Goal: Task Accomplishment & Management: Use online tool/utility

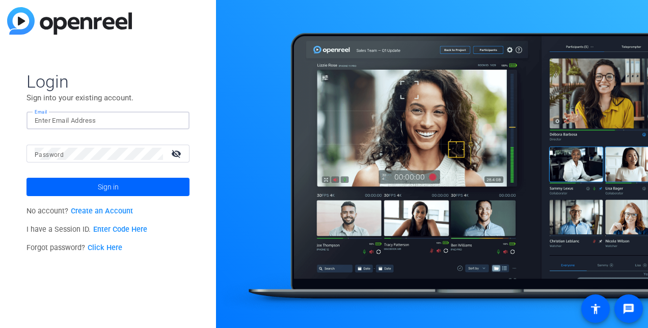
click at [112, 116] on input "Email" at bounding box center [108, 121] width 147 height 12
type input "[PERSON_NAME][EMAIL_ADDRESS][PERSON_NAME][PERSON_NAME][DOMAIN_NAME]"
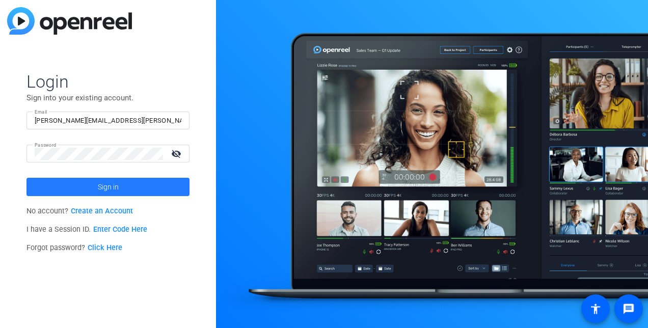
click at [89, 190] on span at bounding box center [107, 187] width 163 height 24
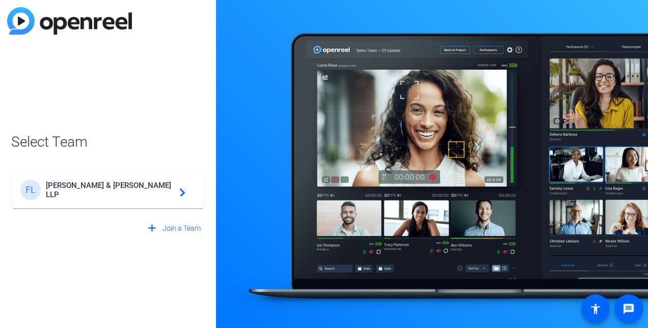
click at [89, 190] on span "Foley & Lardner LLP" at bounding box center [109, 190] width 127 height 18
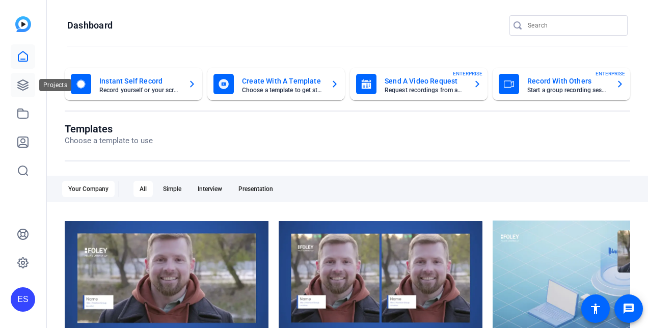
click at [19, 82] on icon at bounding box center [23, 85] width 10 height 10
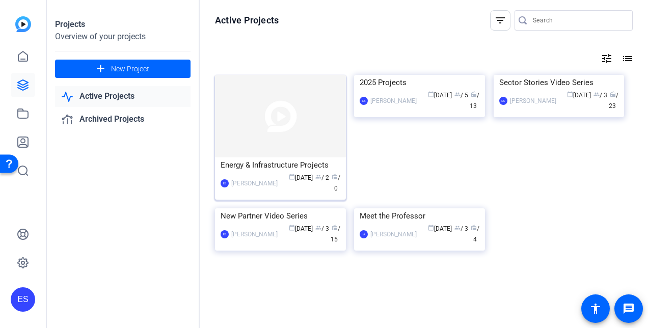
click at [283, 123] on img at bounding box center [280, 116] width 131 height 83
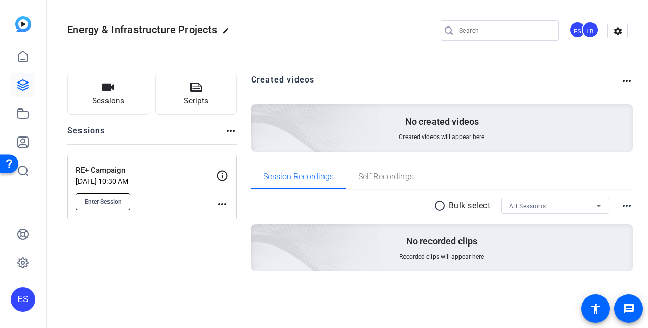
click at [119, 205] on button "Enter Session" at bounding box center [103, 201] width 54 height 17
click at [224, 204] on mat-icon "more_horiz" at bounding box center [222, 204] width 12 height 12
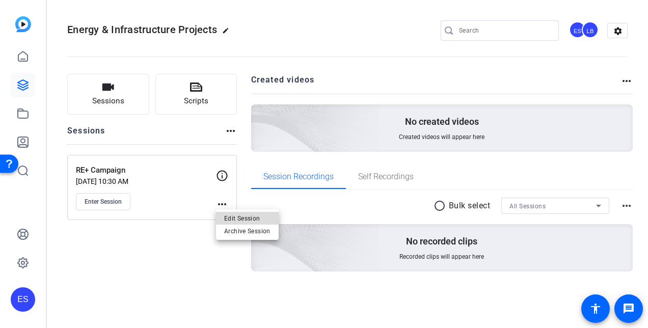
click at [231, 220] on span "Edit Session" at bounding box center [247, 218] width 46 height 12
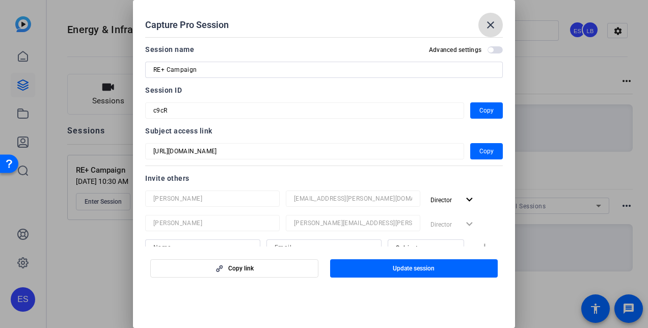
click at [492, 22] on mat-icon "close" at bounding box center [490, 25] width 12 height 12
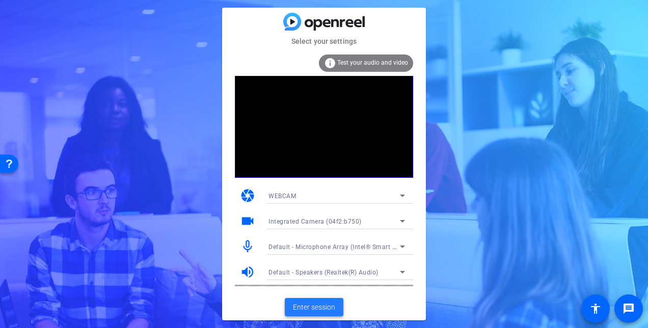
click at [319, 307] on span "Enter session" at bounding box center [314, 307] width 42 height 11
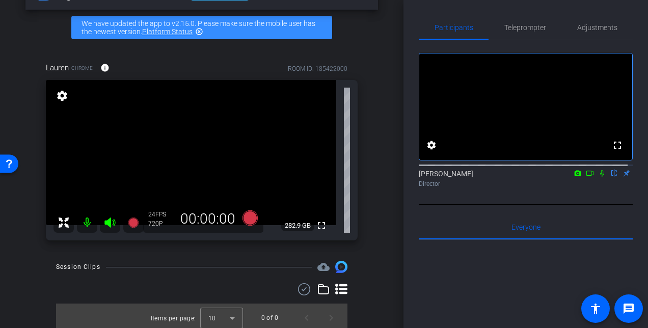
scroll to position [33, 0]
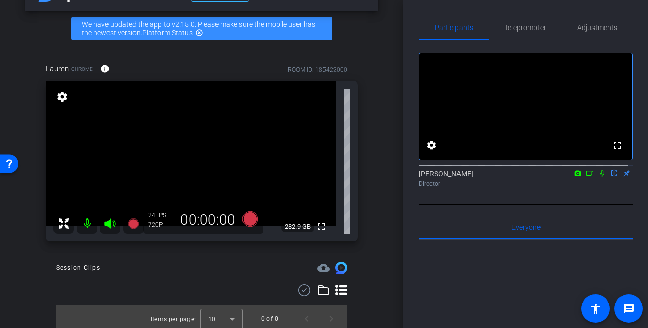
click at [202, 30] on mat-icon "highlight_off" at bounding box center [199, 33] width 8 height 8
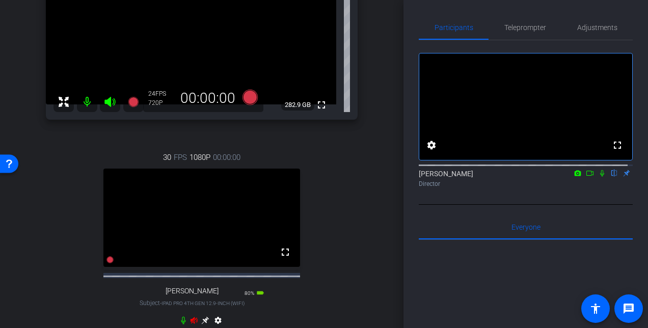
scroll to position [131, 0]
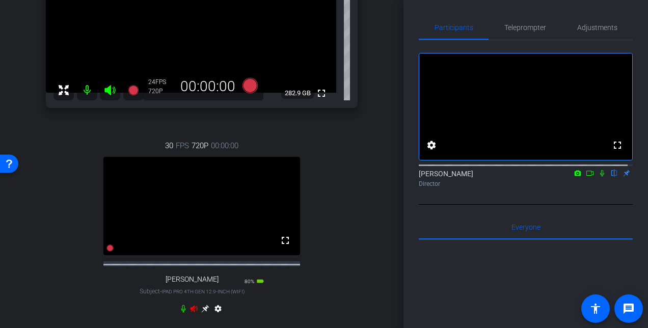
click at [190, 312] on icon at bounding box center [193, 308] width 7 height 7
click at [217, 315] on mat-icon "settings" at bounding box center [218, 311] width 12 height 12
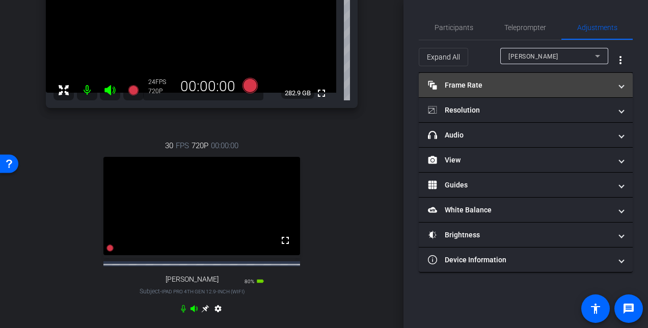
click at [532, 87] on mat-panel-title "Frame Rate Frame Rate" at bounding box center [519, 85] width 183 height 11
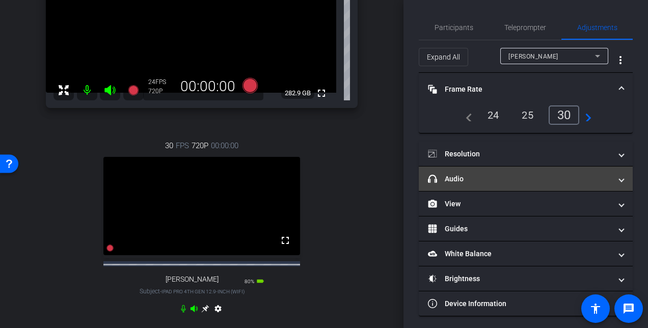
click at [529, 171] on mat-expansion-panel-header "headphone icon Audio" at bounding box center [526, 179] width 214 height 24
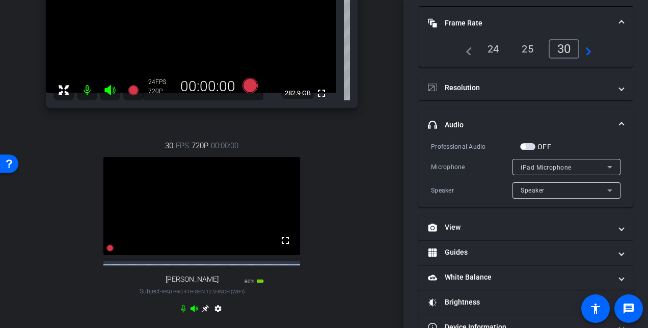
scroll to position [69, 0]
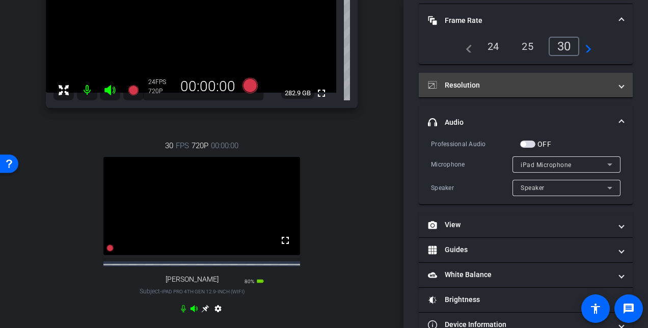
click at [547, 91] on mat-expansion-panel-header "Resolution" at bounding box center [526, 85] width 214 height 24
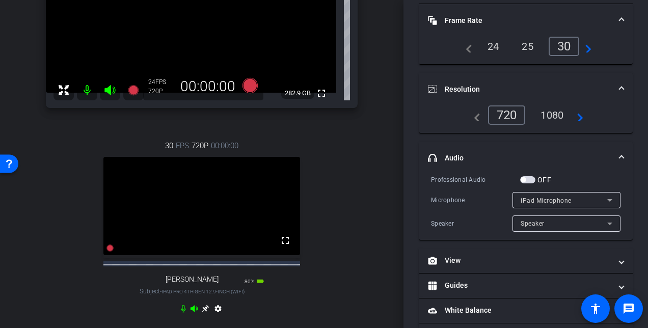
click at [549, 117] on div "1080" at bounding box center [552, 114] width 38 height 17
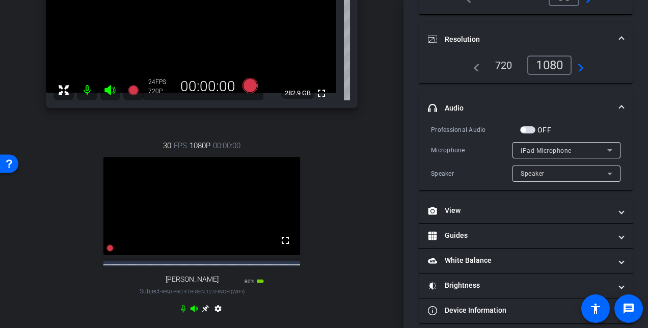
scroll to position [127, 0]
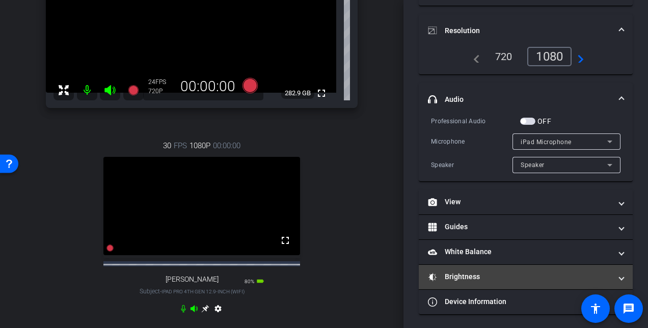
click at [527, 273] on mat-panel-title "Brightness" at bounding box center [519, 276] width 183 height 11
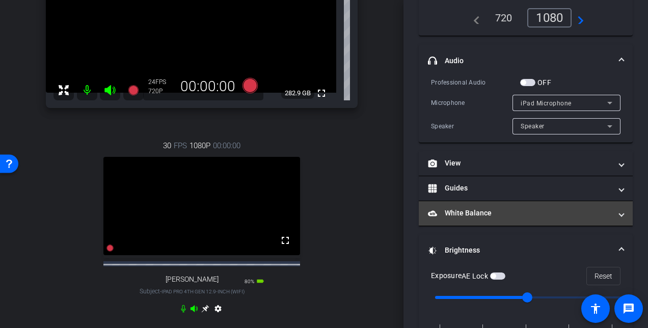
scroll to position [168, 0]
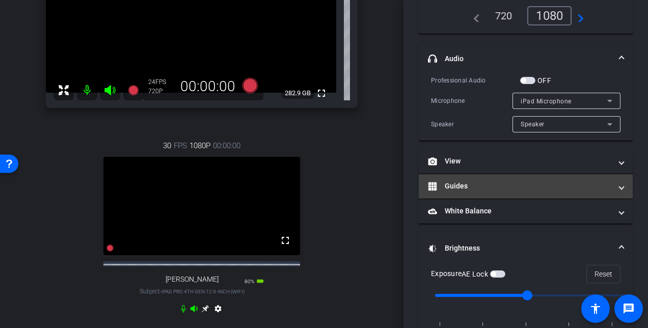
click at [533, 181] on mat-panel-title "Guides" at bounding box center [519, 186] width 183 height 11
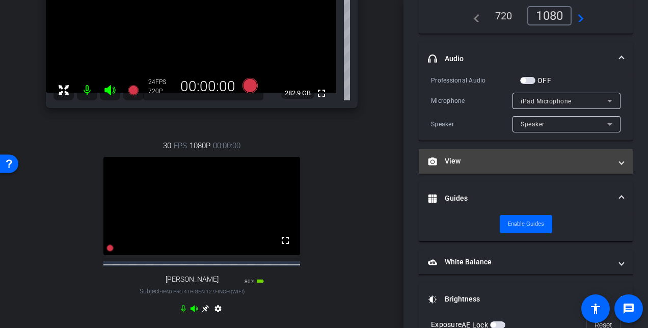
click at [539, 156] on mat-panel-title "View" at bounding box center [519, 161] width 183 height 11
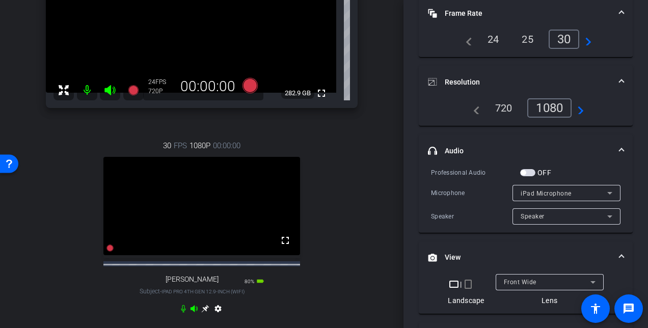
scroll to position [0, 0]
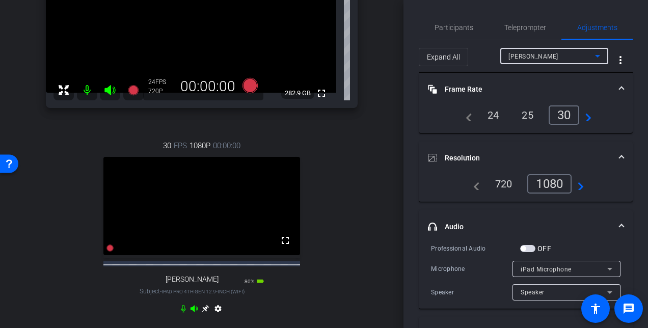
click at [586, 53] on div "[PERSON_NAME]" at bounding box center [551, 56] width 87 height 13
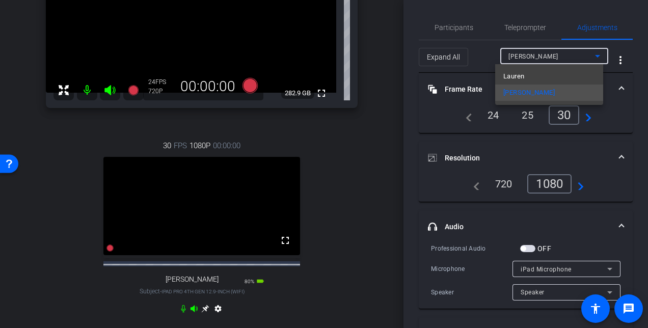
click at [591, 54] on div at bounding box center [324, 164] width 648 height 328
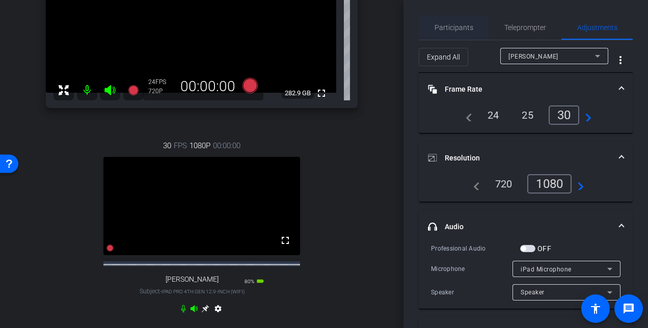
click at [462, 26] on span "Participants" at bounding box center [453, 27] width 39 height 7
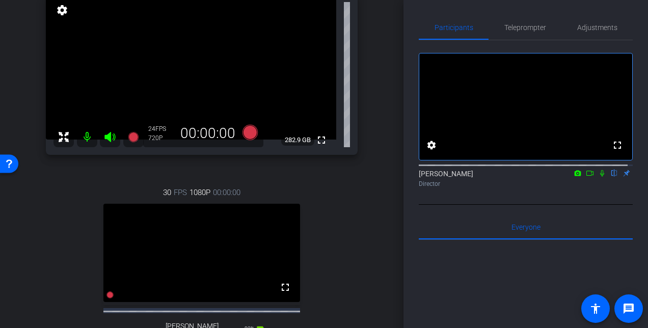
scroll to position [83, 0]
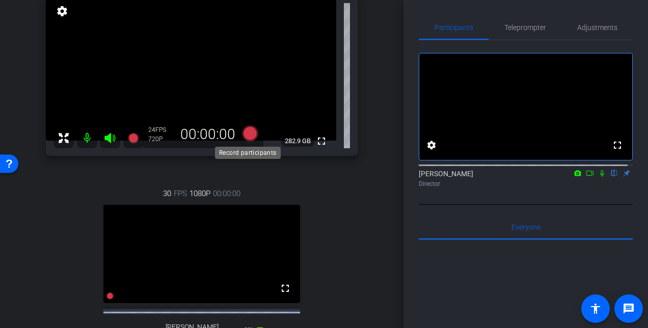
click at [248, 133] on icon at bounding box center [249, 133] width 15 height 15
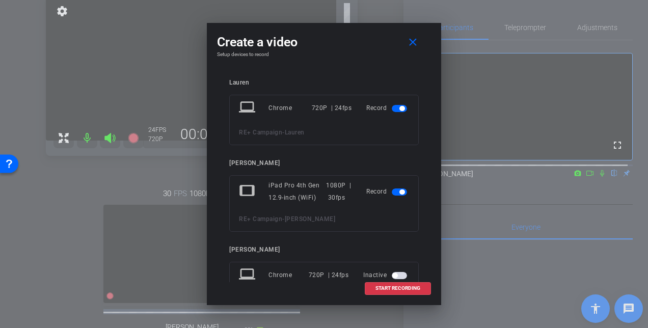
click at [392, 107] on span "button" at bounding box center [399, 108] width 15 height 7
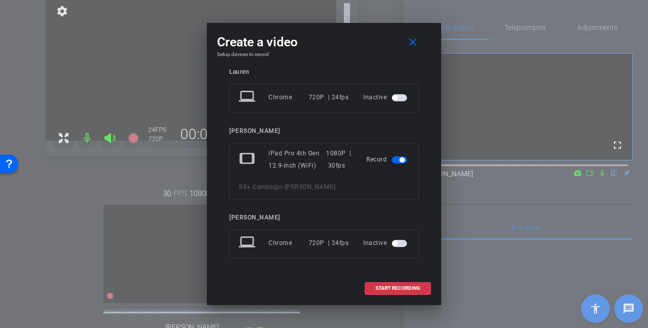
scroll to position [10, 0]
click at [395, 287] on span "START RECORDING" at bounding box center [397, 288] width 45 height 5
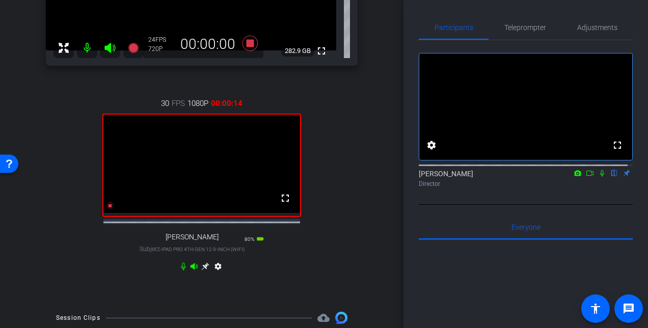
scroll to position [169, 0]
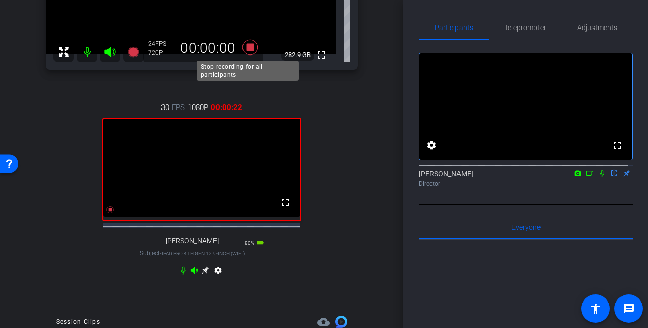
click at [249, 47] on icon at bounding box center [249, 47] width 15 height 15
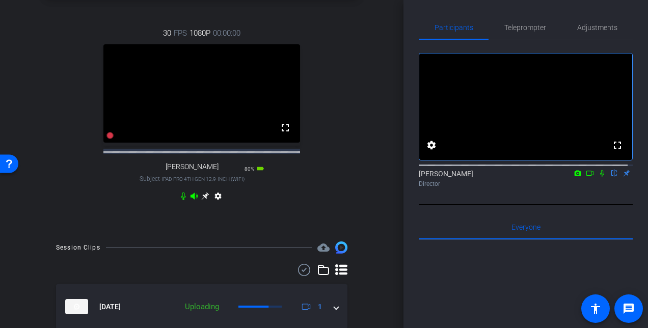
scroll to position [289, 0]
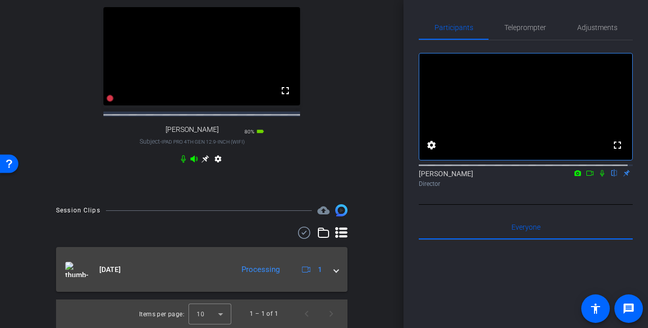
click at [334, 272] on mat-expansion-panel-header "[DATE] Processing 1" at bounding box center [201, 269] width 291 height 45
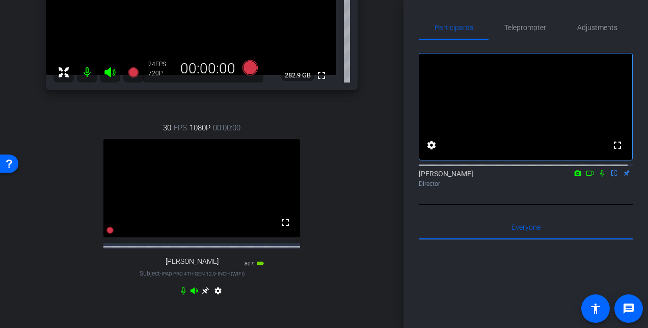
scroll to position [143, 0]
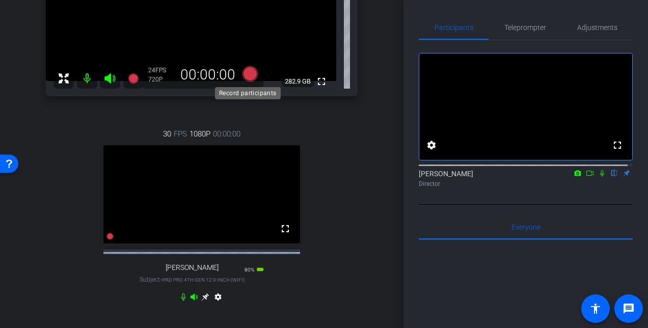
click at [244, 73] on icon at bounding box center [249, 73] width 15 height 15
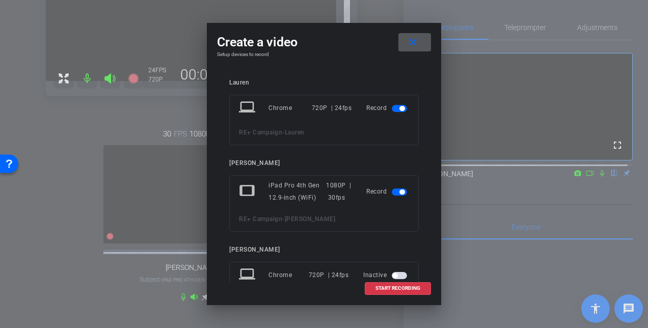
click at [392, 110] on span "button" at bounding box center [399, 108] width 15 height 7
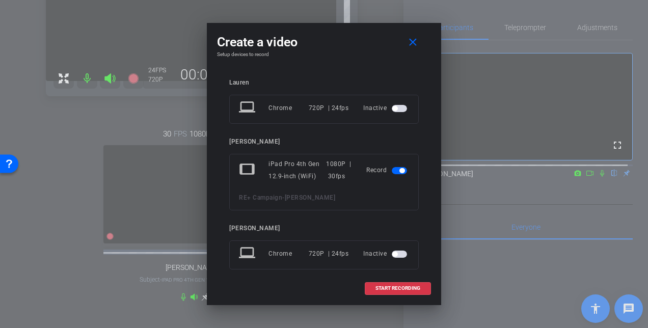
scroll to position [11, 0]
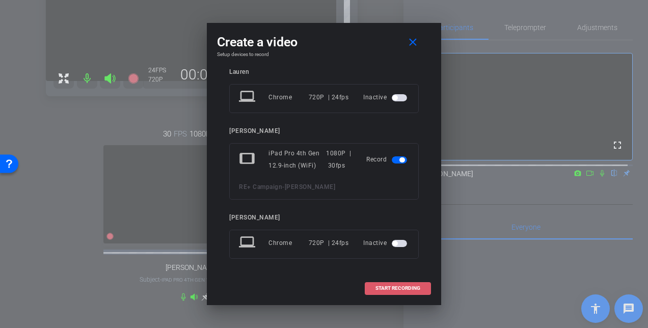
click at [401, 289] on span "START RECORDING" at bounding box center [397, 288] width 45 height 5
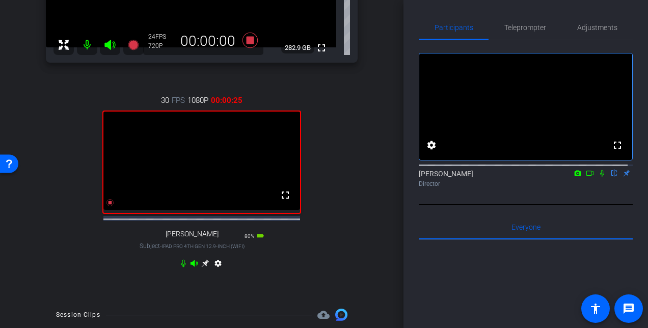
scroll to position [193, 0]
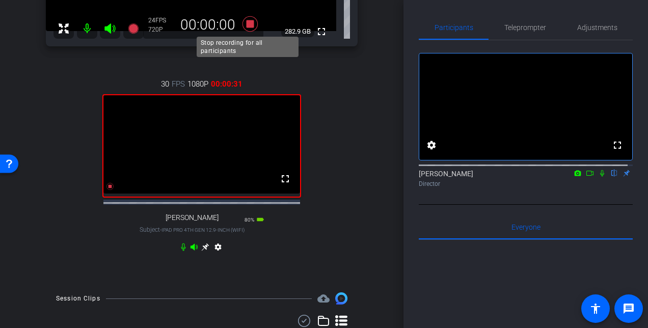
click at [246, 24] on icon at bounding box center [249, 23] width 15 height 15
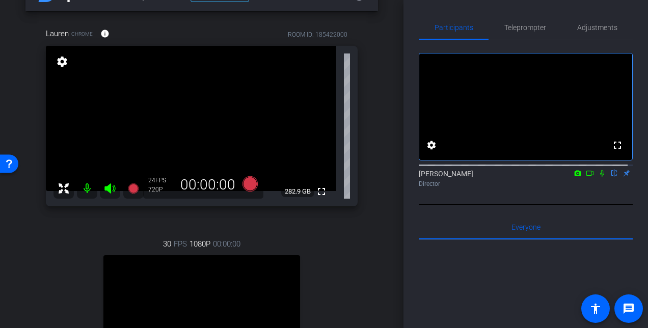
scroll to position [0, 0]
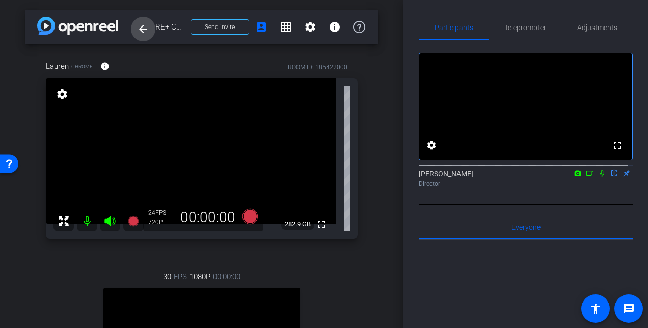
click at [141, 32] on mat-icon "arrow_back" at bounding box center [143, 29] width 12 height 12
